Goal: Transaction & Acquisition: Purchase product/service

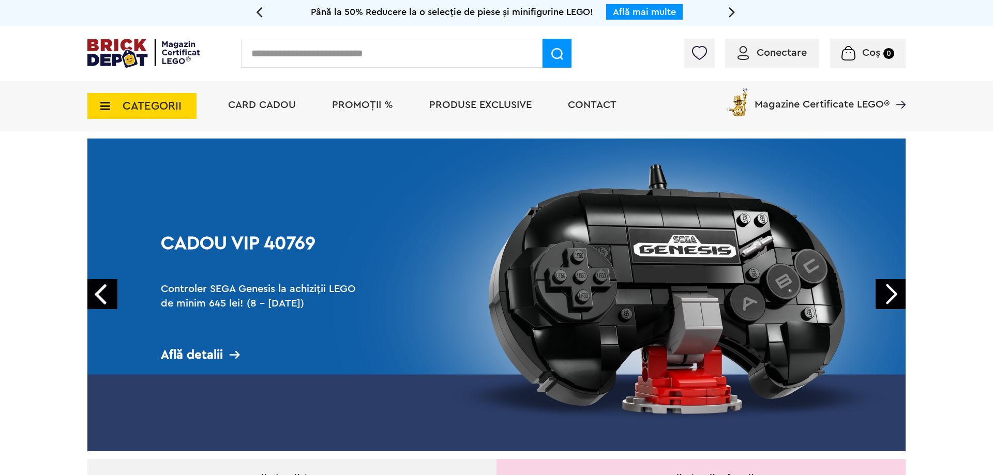
click at [377, 100] on span "PROMOȚII %" at bounding box center [362, 105] width 61 height 10
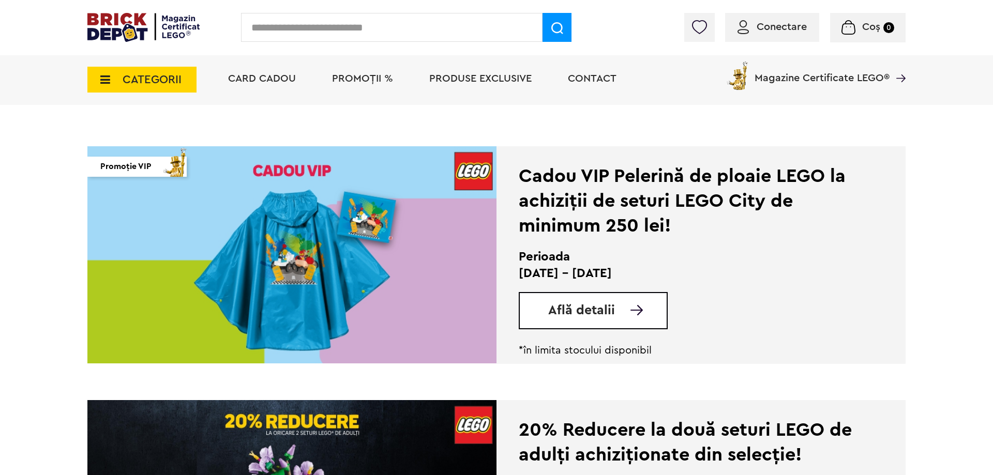
scroll to position [422, 0]
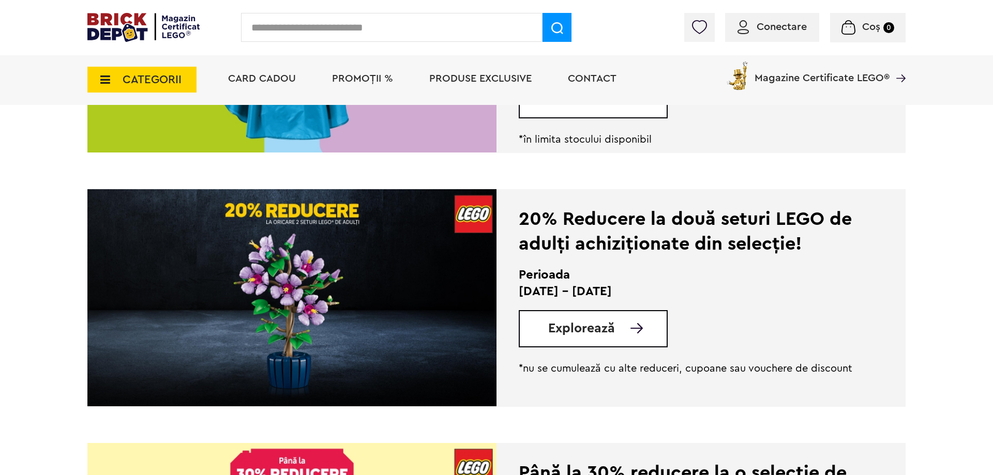
click at [584, 324] on span "Explorează" at bounding box center [581, 328] width 67 height 13
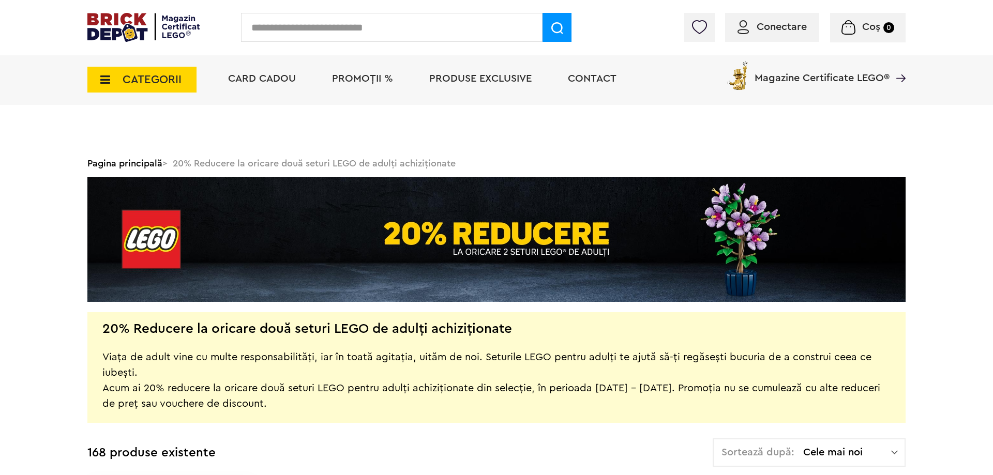
scroll to position [211, 0]
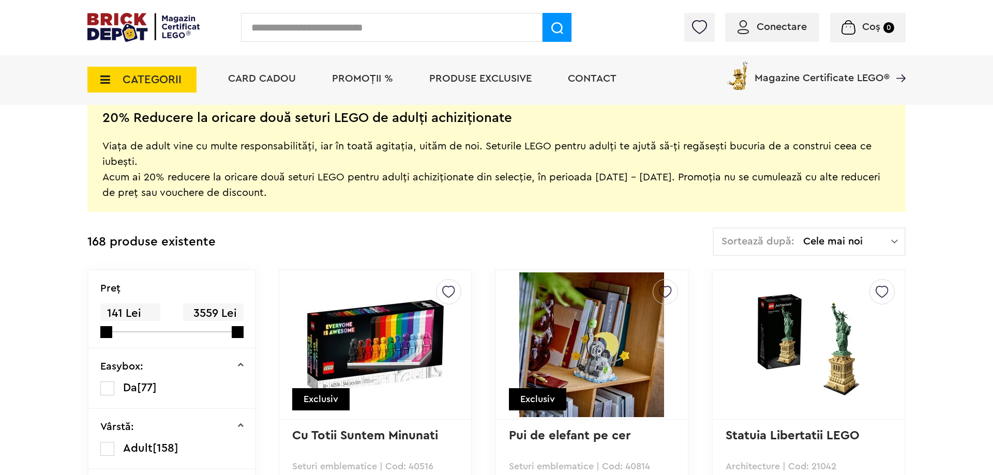
click at [827, 240] on span "Cele mai noi" at bounding box center [847, 241] width 88 height 10
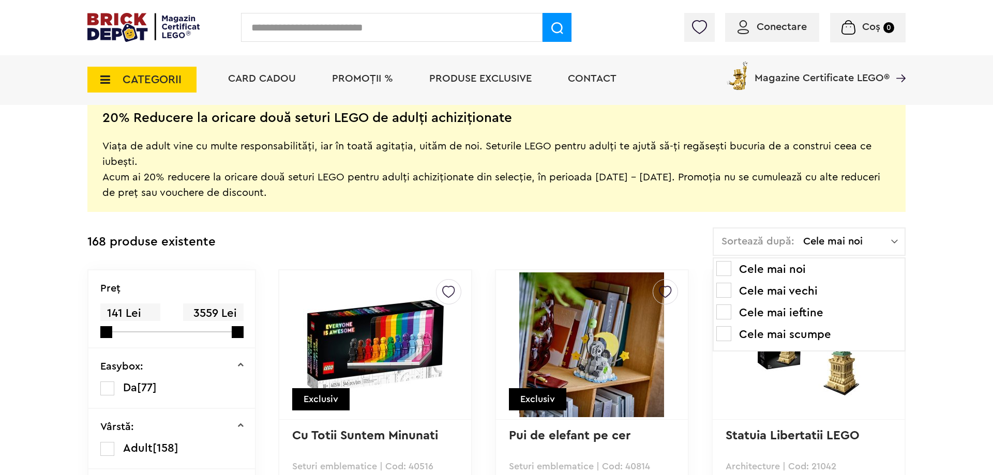
click at [780, 334] on li "Cele mai scumpe" at bounding box center [810, 334] width 186 height 17
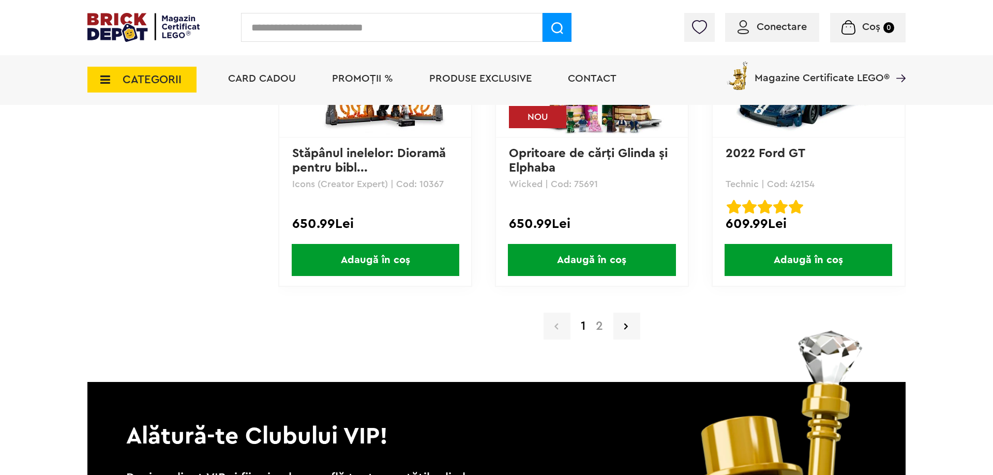
scroll to position [10395, 0]
